Goal: Book appointment/travel/reservation

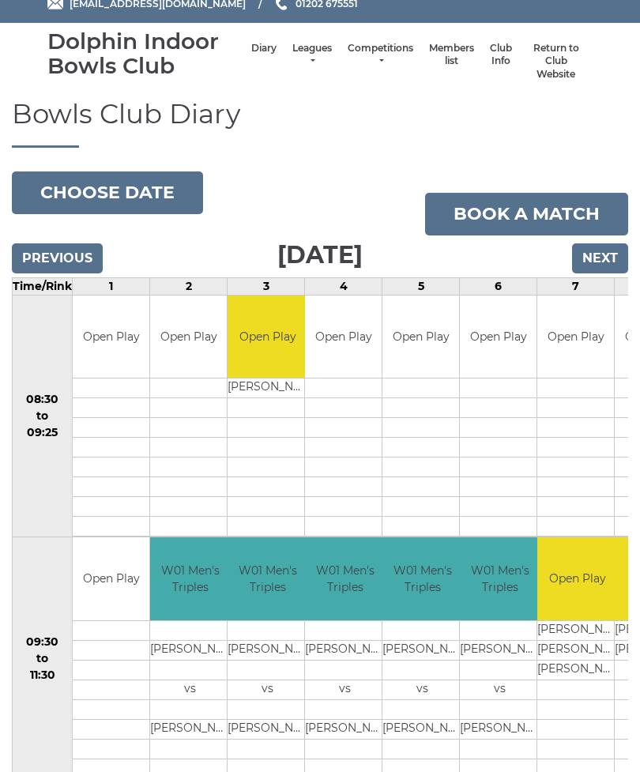
scroll to position [43, 0]
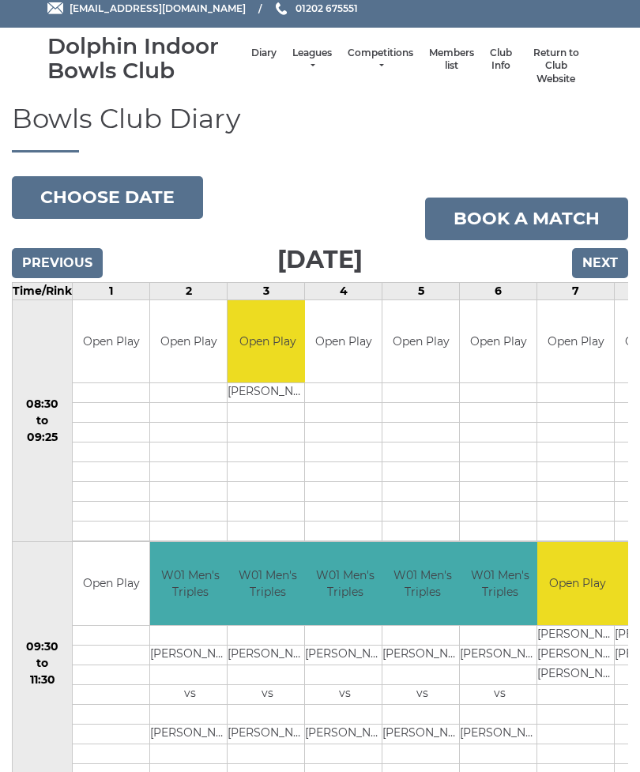
click at [610, 259] on input "Next" at bounding box center [600, 263] width 56 height 30
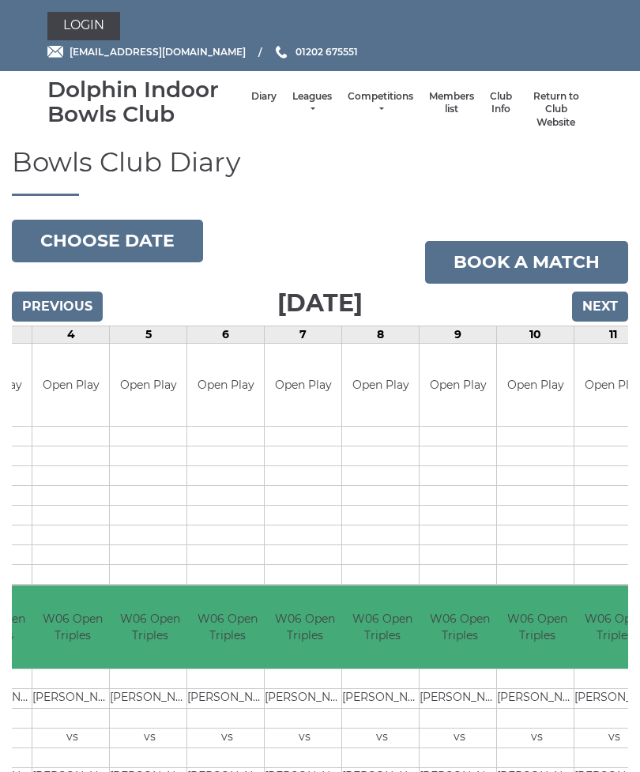
click at [612, 292] on input "Next" at bounding box center [600, 307] width 56 height 30
click at [606, 298] on input "Next" at bounding box center [600, 307] width 56 height 30
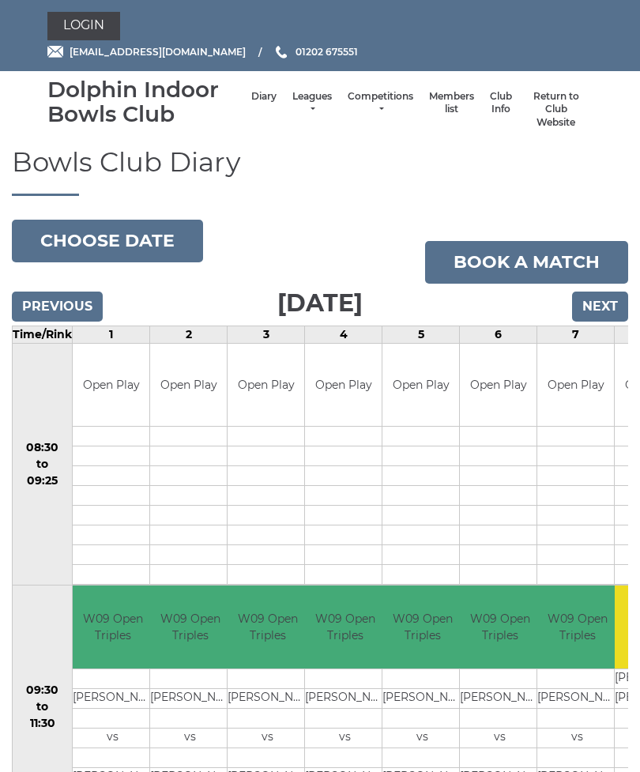
click at [614, 311] on input "Next" at bounding box center [600, 307] width 56 height 30
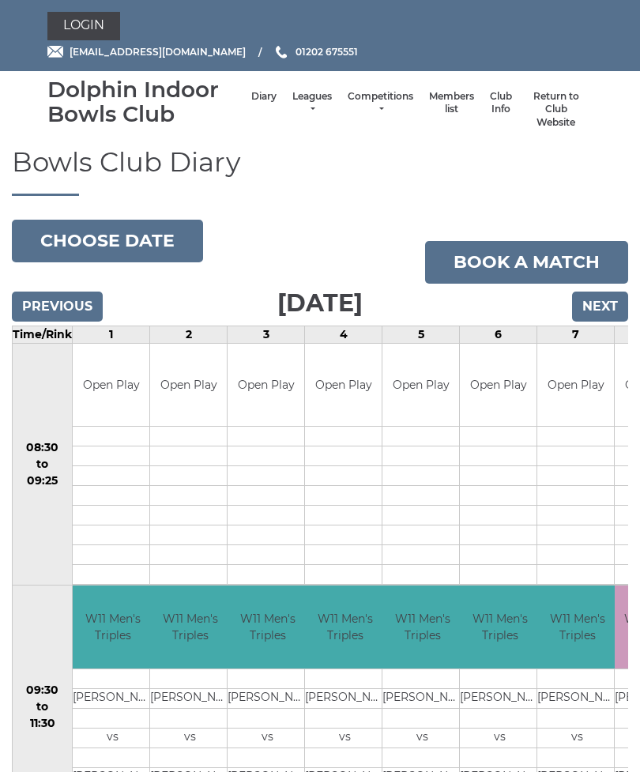
click at [74, 308] on input "Previous" at bounding box center [57, 307] width 91 height 30
click at [70, 314] on input "Previous" at bounding box center [57, 307] width 91 height 30
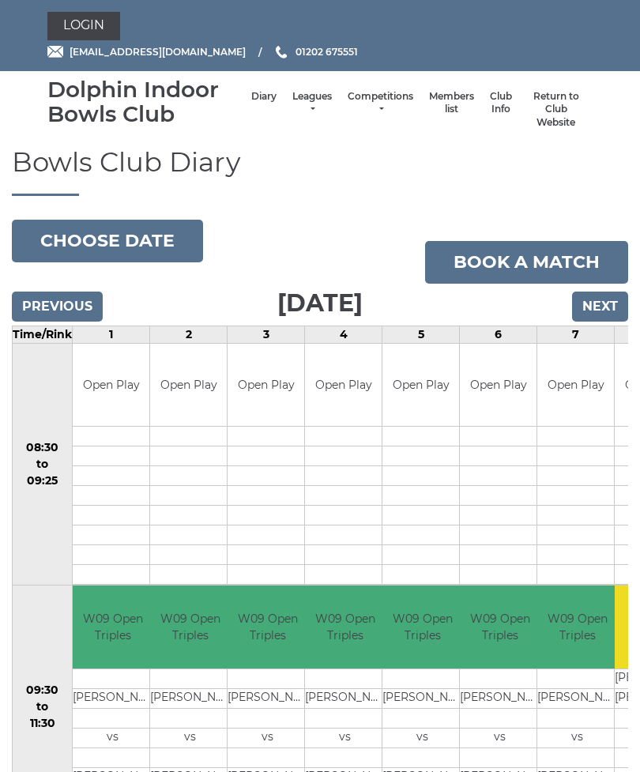
click at [58, 305] on input "Previous" at bounding box center [57, 307] width 91 height 30
click at [599, 306] on input "Next" at bounding box center [600, 307] width 56 height 30
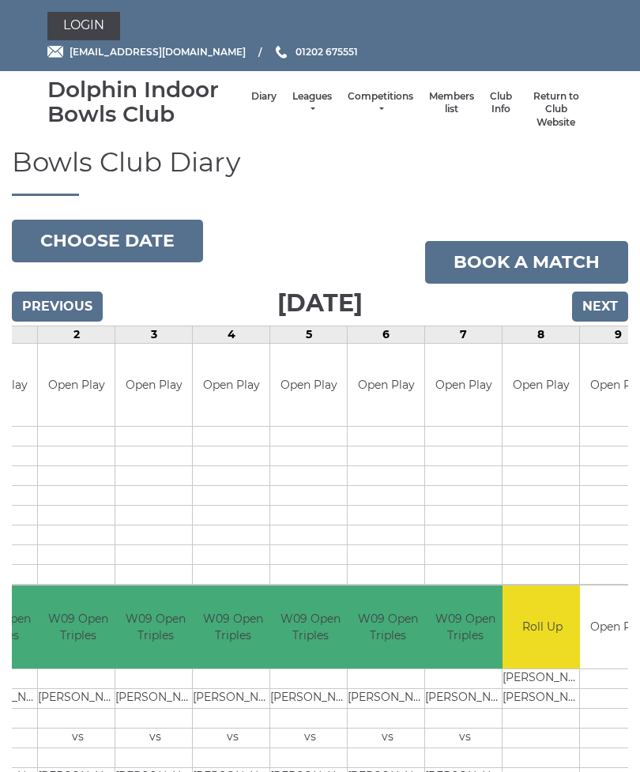
click at [612, 307] on input "Next" at bounding box center [600, 307] width 56 height 30
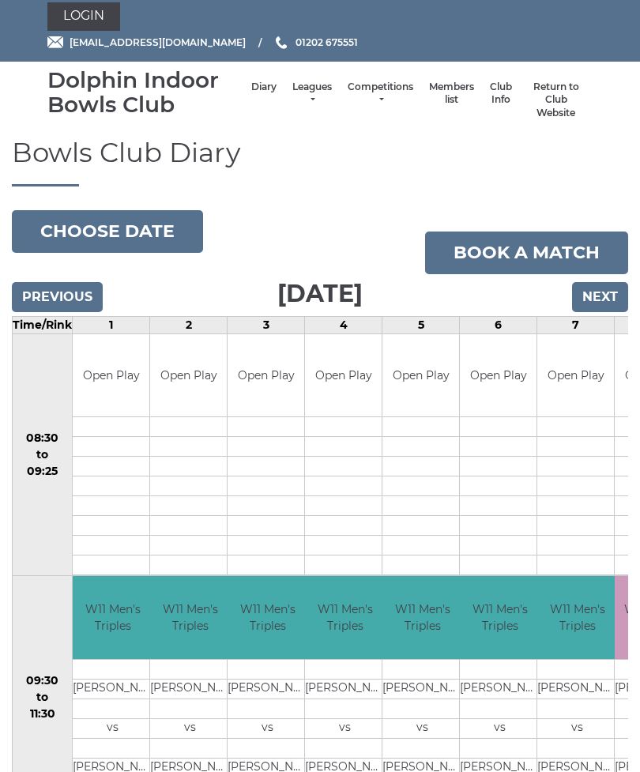
scroll to position [11, 0]
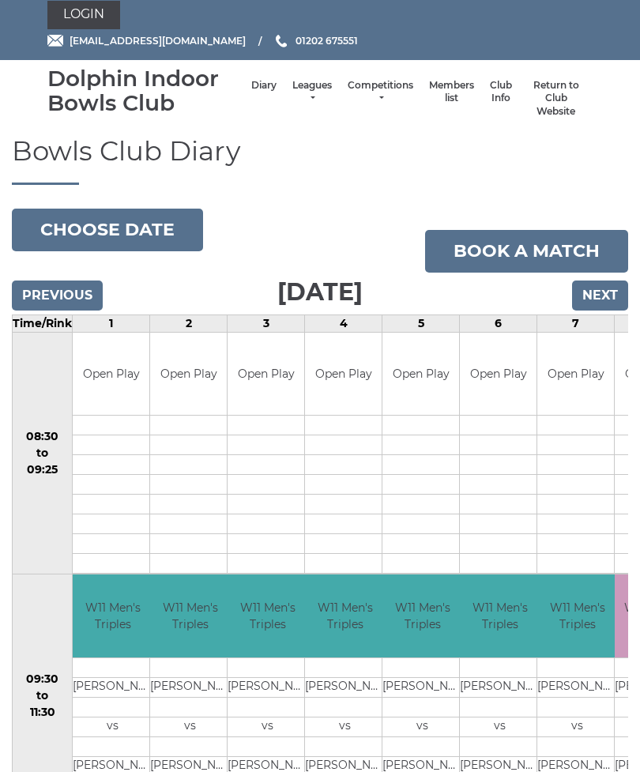
click at [45, 295] on input "Previous" at bounding box center [57, 296] width 91 height 30
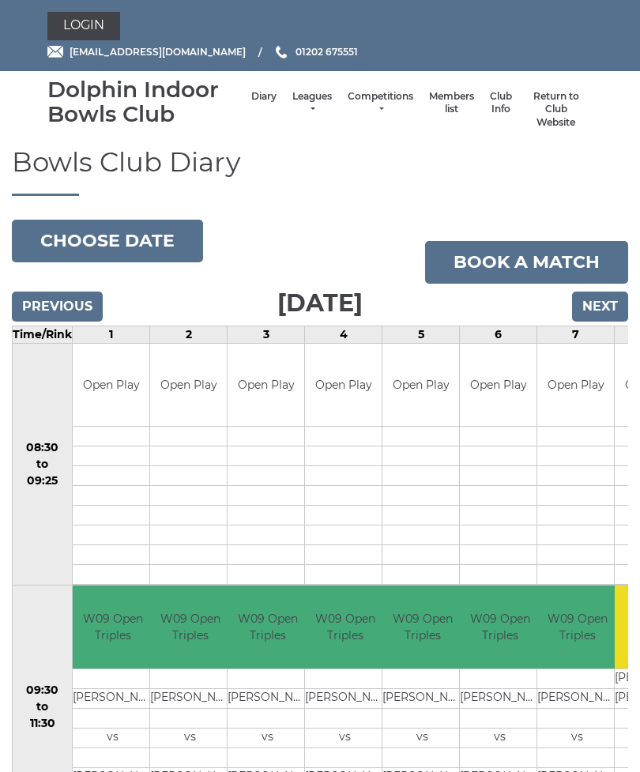
click at [82, 243] on button "Choose date" at bounding box center [107, 241] width 191 height 43
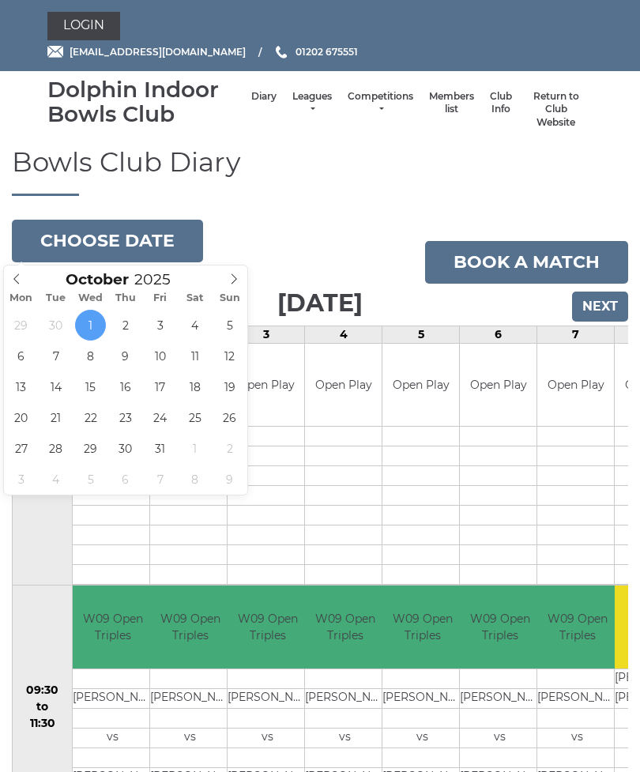
type input "[DATE]"
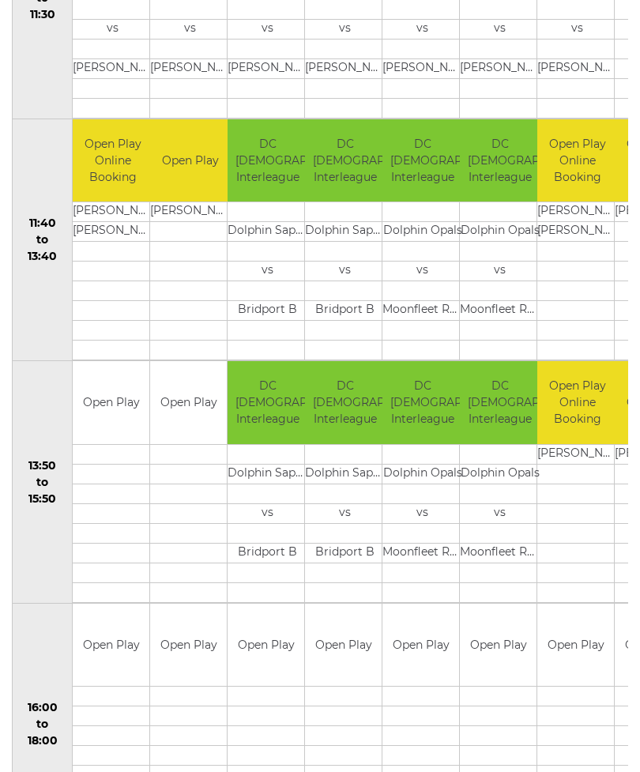
scroll to position [734, 0]
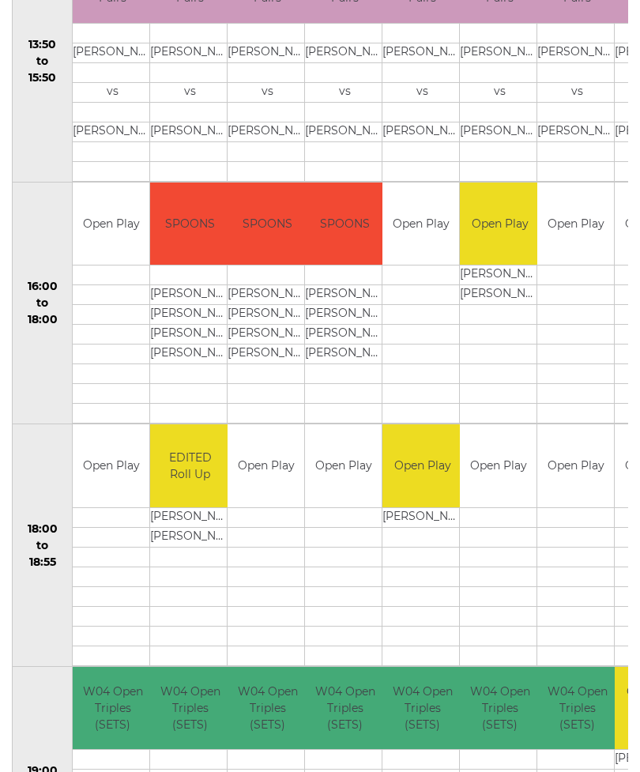
scroll to position [1131, 0]
